Goal: Task Accomplishment & Management: Manage account settings

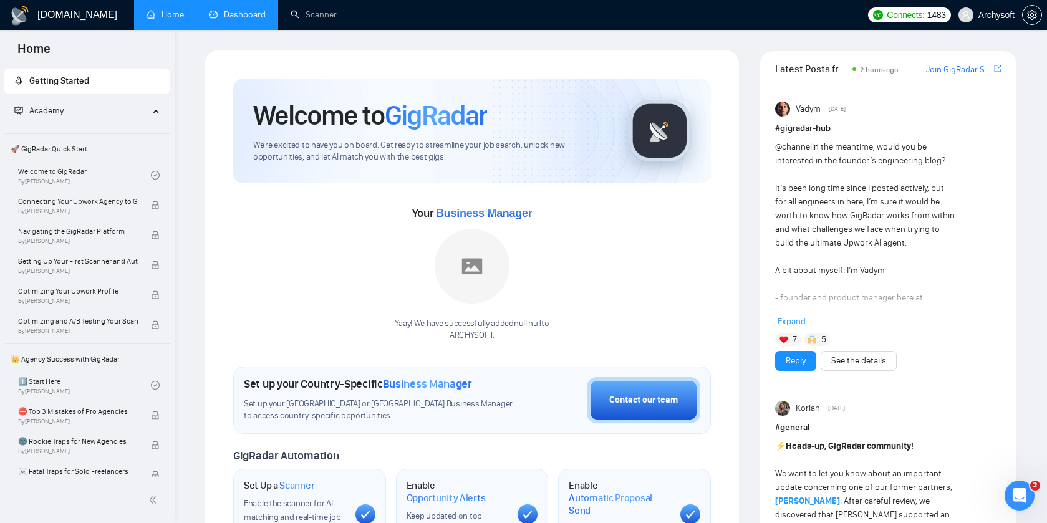
click at [239, 13] on link "Dashboard" at bounding box center [237, 14] width 57 height 11
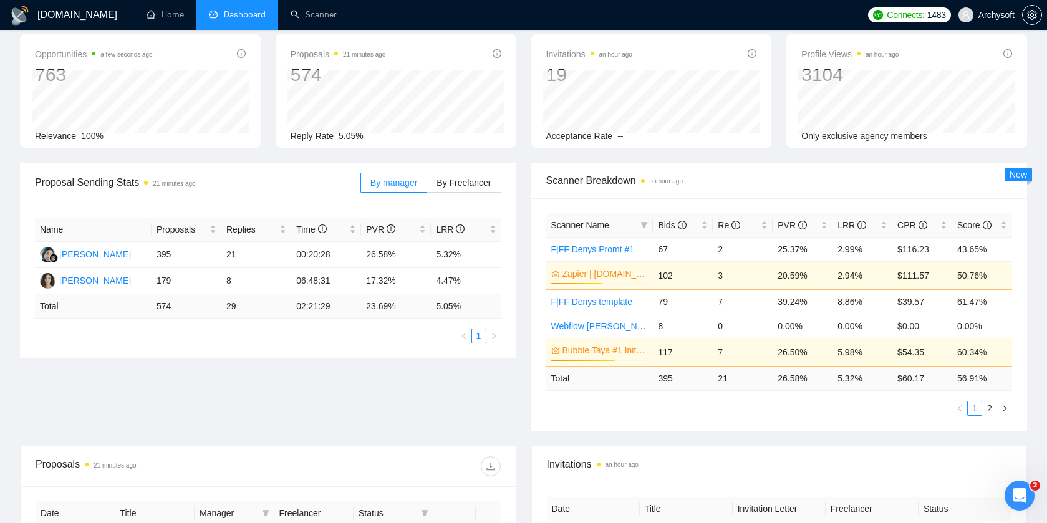
scroll to position [59, 0]
click at [647, 222] on icon "filter" at bounding box center [644, 223] width 7 height 7
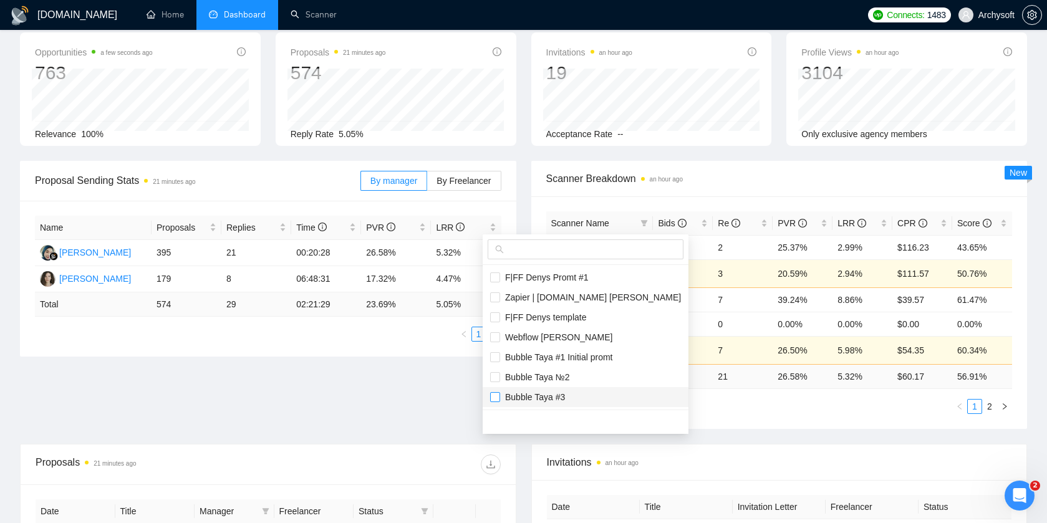
click at [495, 396] on input "checkbox" at bounding box center [495, 397] width 10 height 10
checkbox input "true"
click at [494, 378] on input "checkbox" at bounding box center [495, 377] width 10 height 10
checkbox input "true"
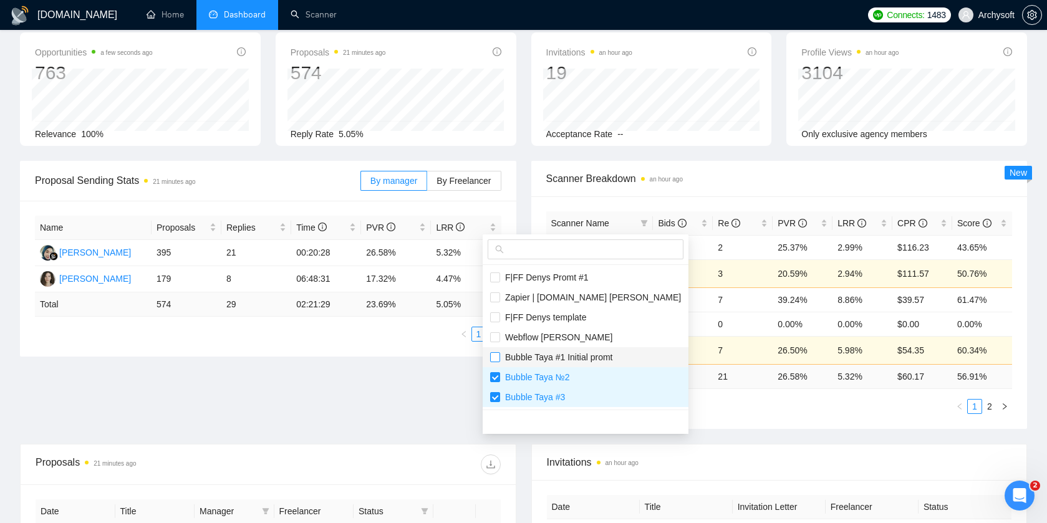
click at [493, 360] on input "checkbox" at bounding box center [495, 357] width 10 height 10
checkbox input "true"
click at [437, 389] on div "Proposal Sending Stats 21 minutes ago By manager By Freelancer Name Proposals R…" at bounding box center [523, 302] width 1022 height 283
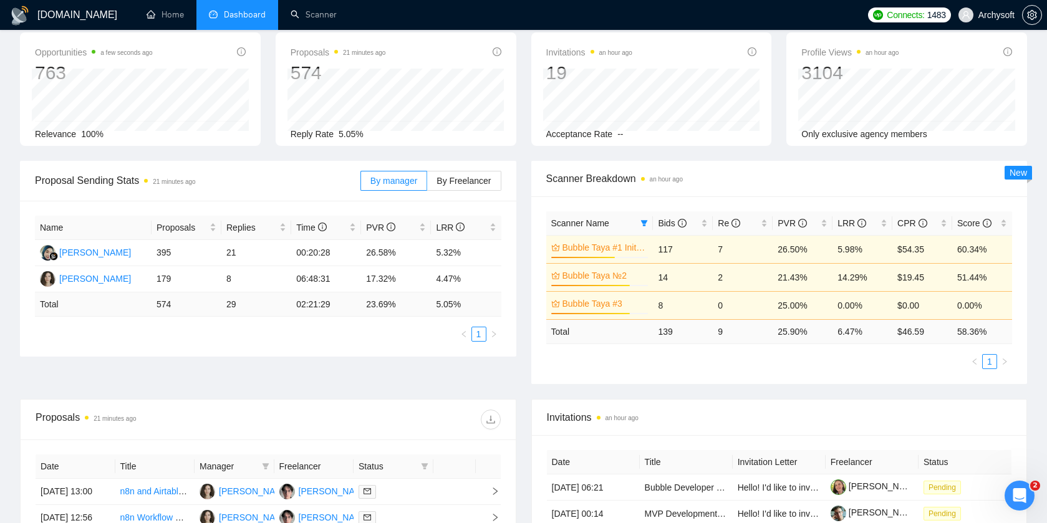
scroll to position [0, 0]
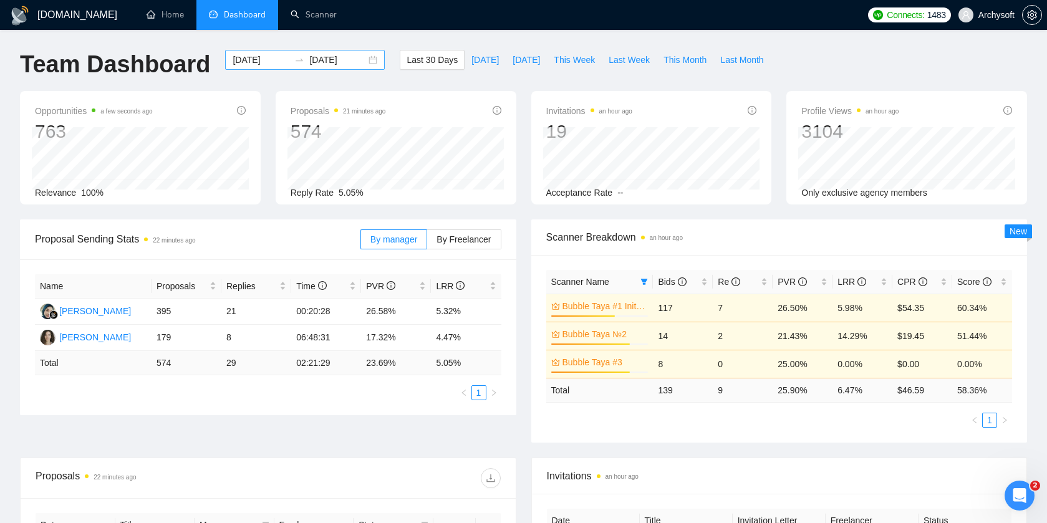
click at [363, 60] on div "2025-09-08 2025-10-08" at bounding box center [305, 60] width 160 height 20
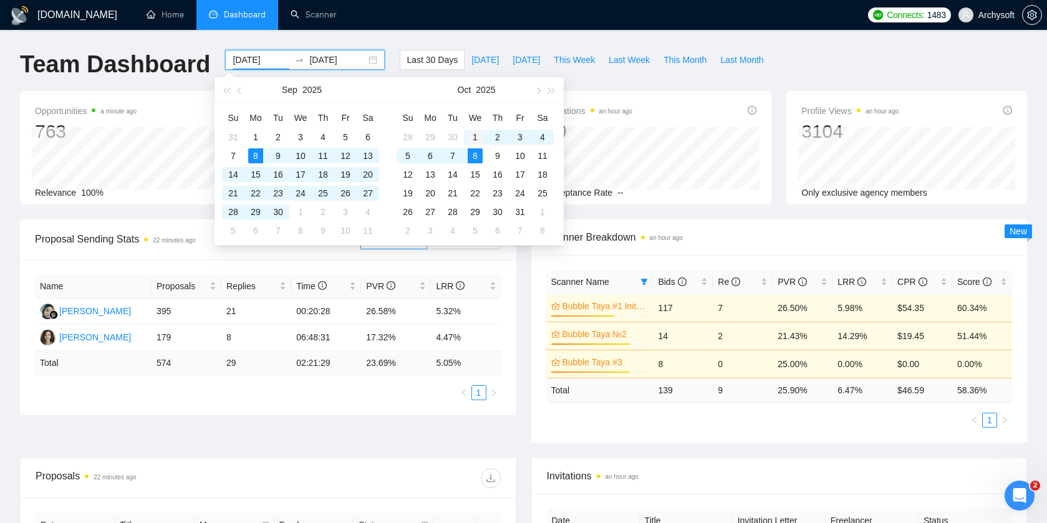
type input "2025-10-01"
click at [473, 135] on div "1" at bounding box center [475, 137] width 15 height 15
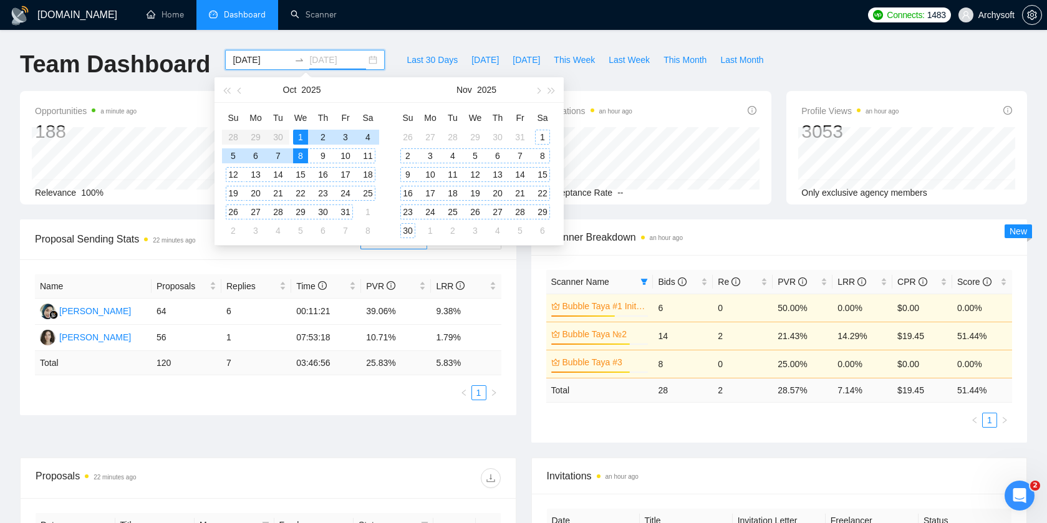
type input "[DATE]"
click at [525, 351] on div "Scanner Breakdown an hour ago Scanner Name Bids Re PVR LRR CPR Score Bubble Tay…" at bounding box center [779, 331] width 511 height 223
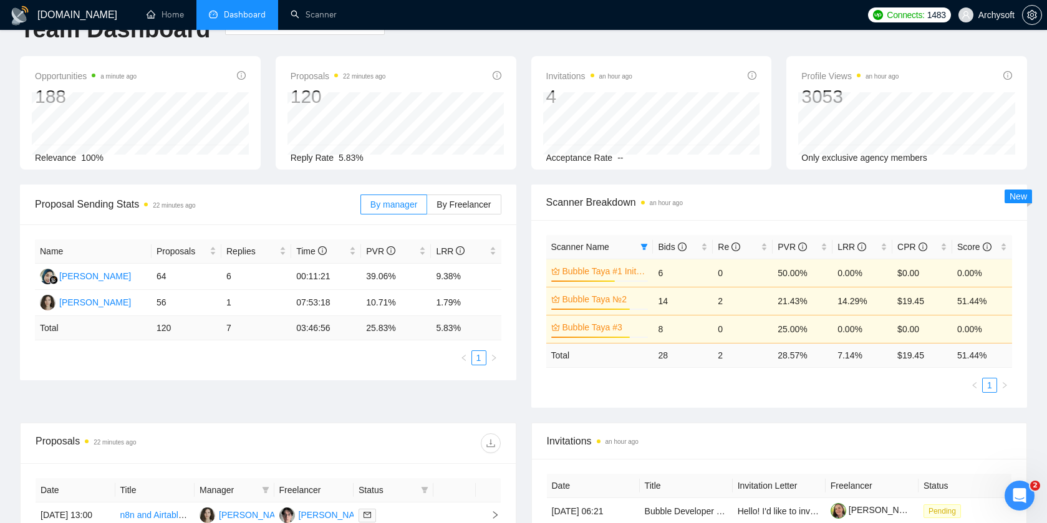
scroll to position [41, 0]
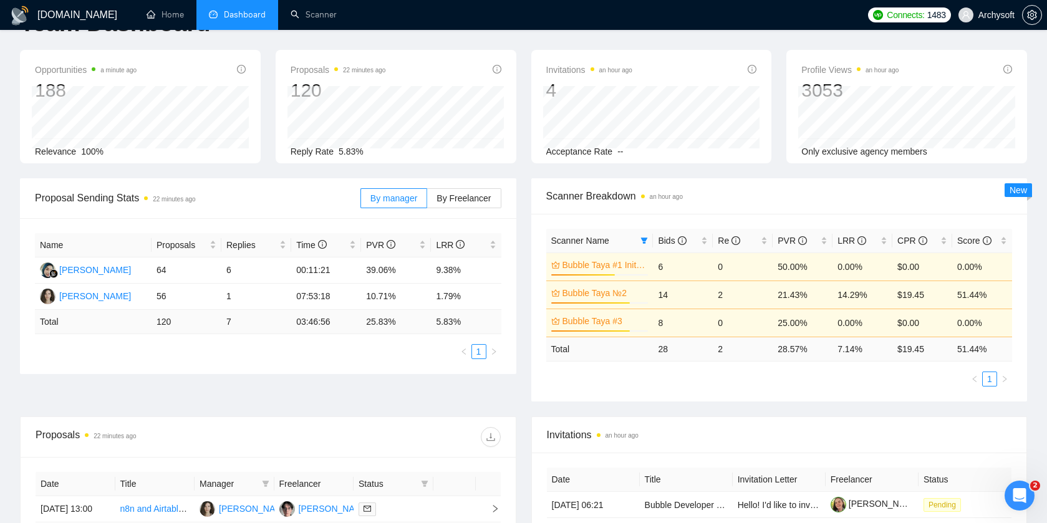
click at [669, 269] on td "6" at bounding box center [683, 267] width 60 height 28
click at [675, 267] on td "6" at bounding box center [683, 267] width 60 height 28
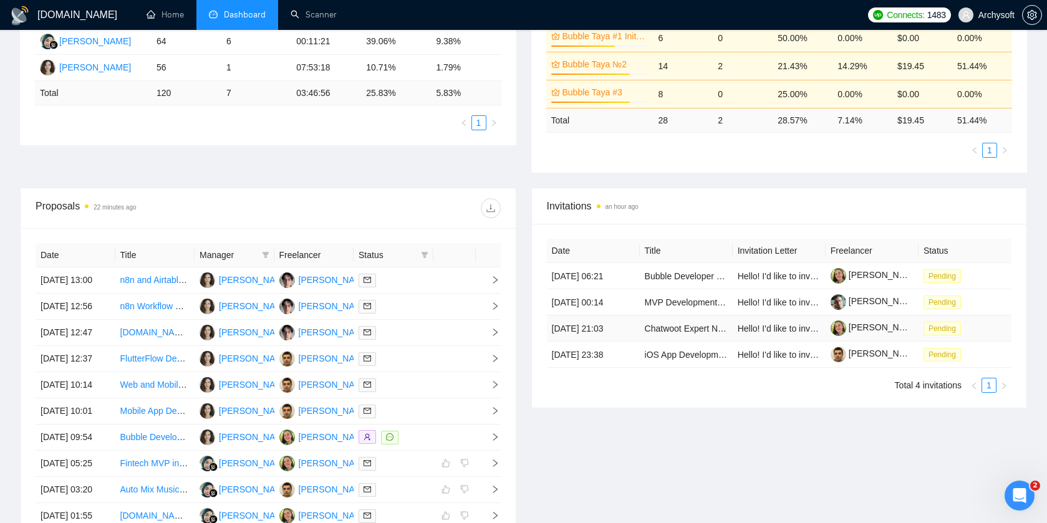
scroll to position [0, 0]
